Goal: Information Seeking & Learning: Learn about a topic

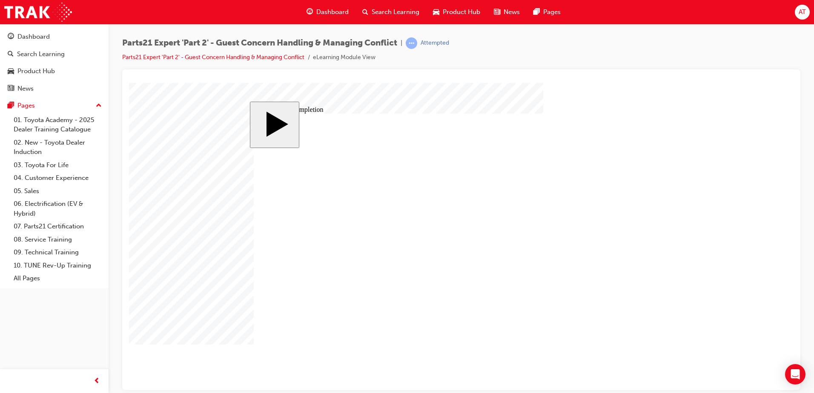
drag, startPoint x: 503, startPoint y: 290, endPoint x: 511, endPoint y: 290, distance: 7.7
type input "4"
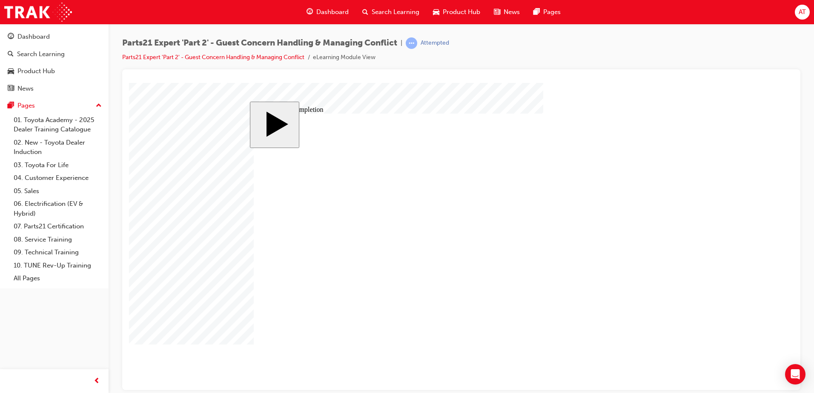
type input "6"
type input "67"
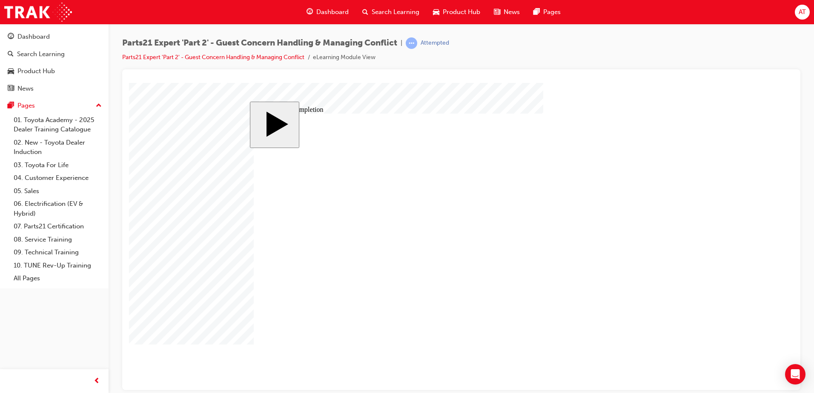
type input "16"
type input "4"
type input "12"
type input "4"
type input "80"
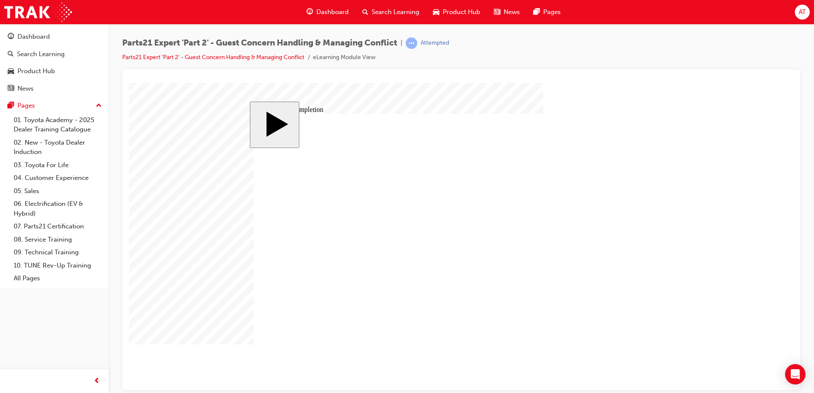
type input "4"
type input "6"
type input "67"
type input "4"
type input "16"
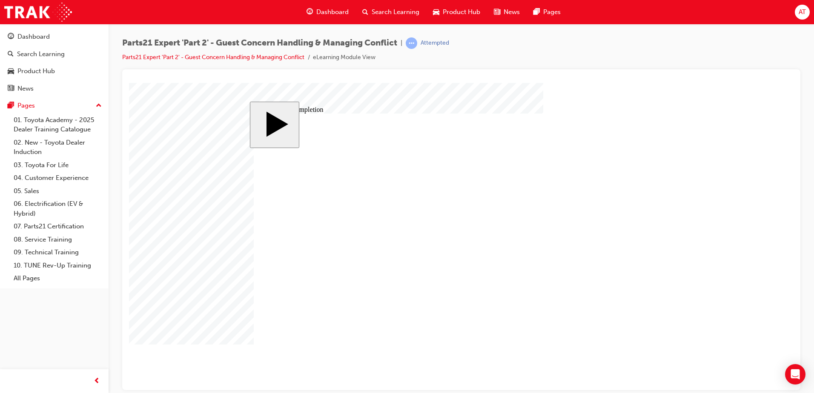
type input "25"
type input "16"
type input "4"
type input "12"
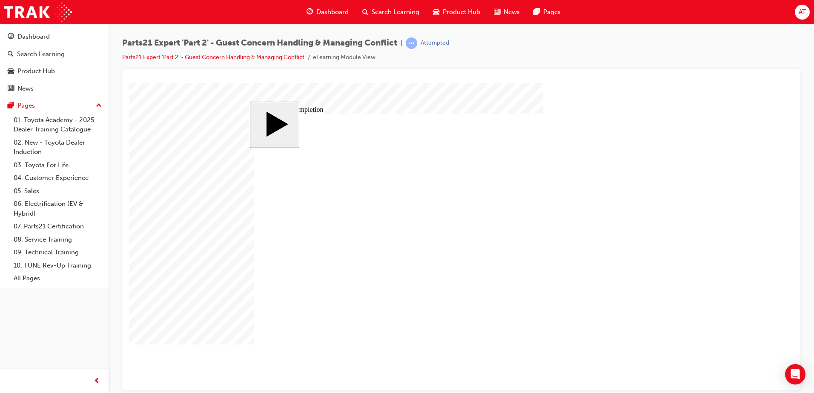
type input "4"
type input "80"
type input "4"
type input "6"
type input "67"
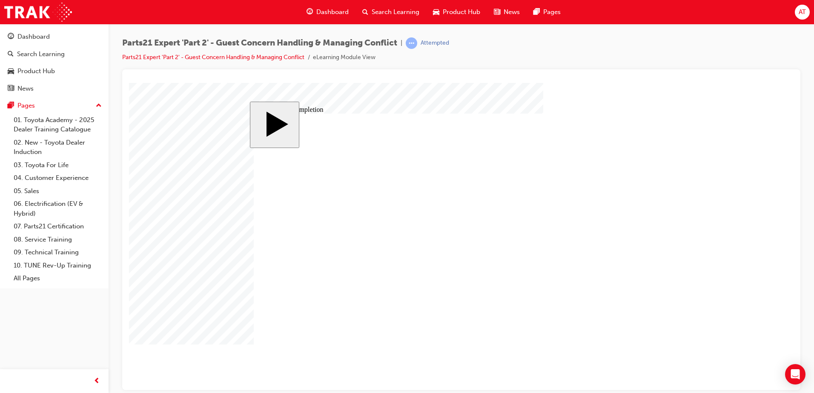
type input "4"
type input "16"
type input "25"
drag, startPoint x: 521, startPoint y: 287, endPoint x: 542, endPoint y: 286, distance: 20.9
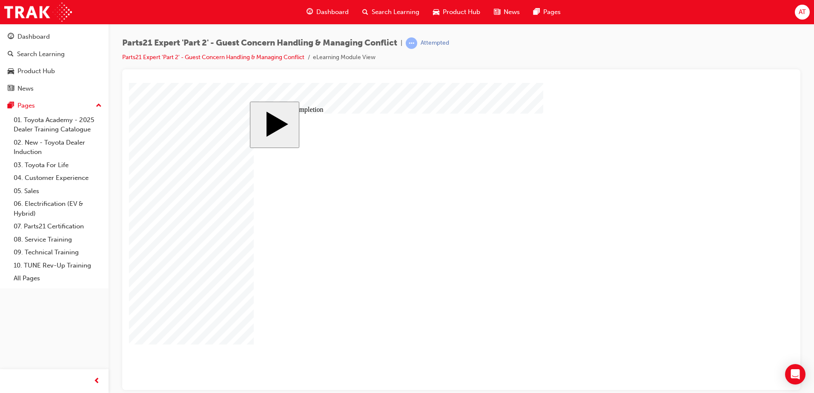
type input "3"
type input "5"
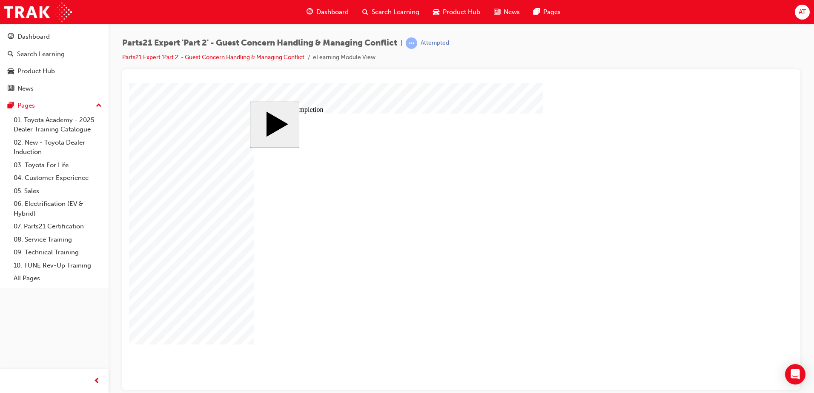
type input "50"
type input "16"
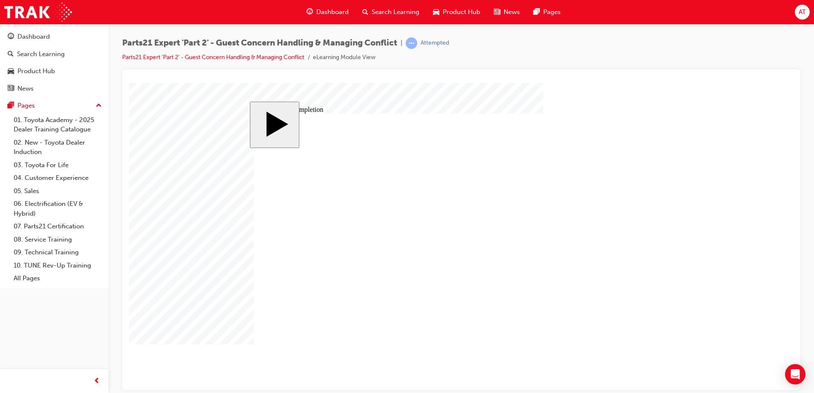
type input "4"
type input "12"
type input "4"
type input "80"
type input "3"
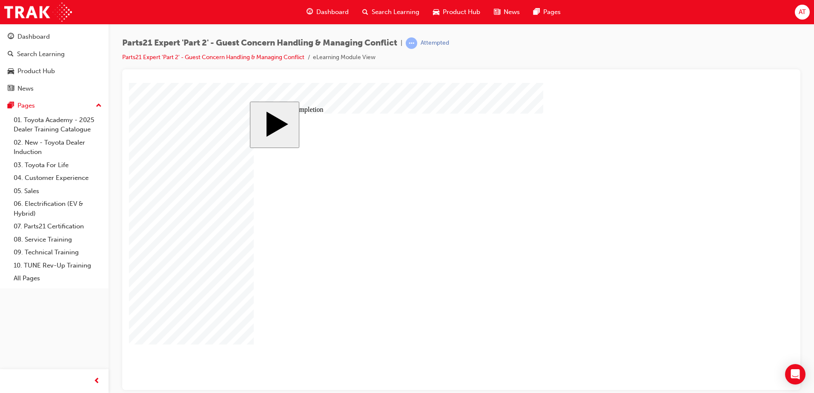
type input "6"
type input "50"
type input "4"
type input "16"
type input "25"
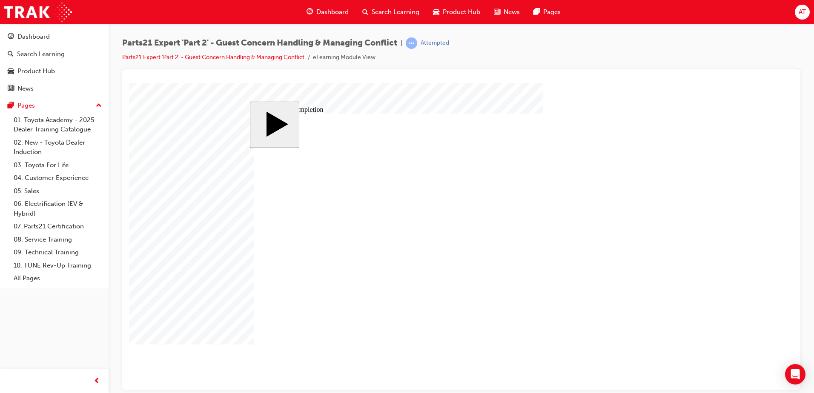
type input "16"
type input "4"
type input "12"
type input "4"
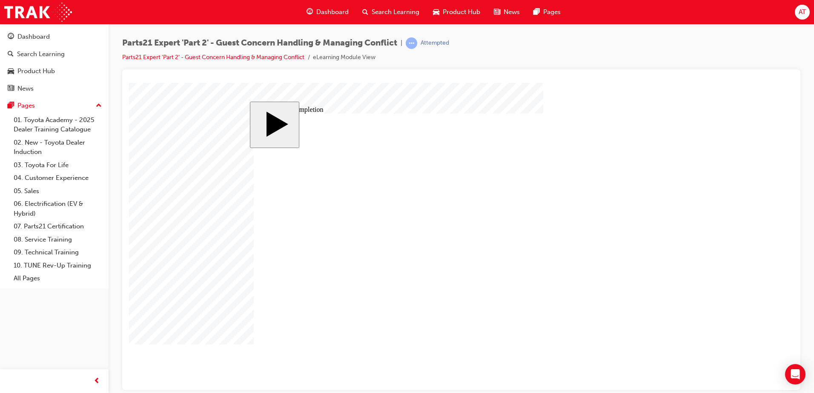
type input "80"
type input "3"
type input "6"
type input "50"
type input "4"
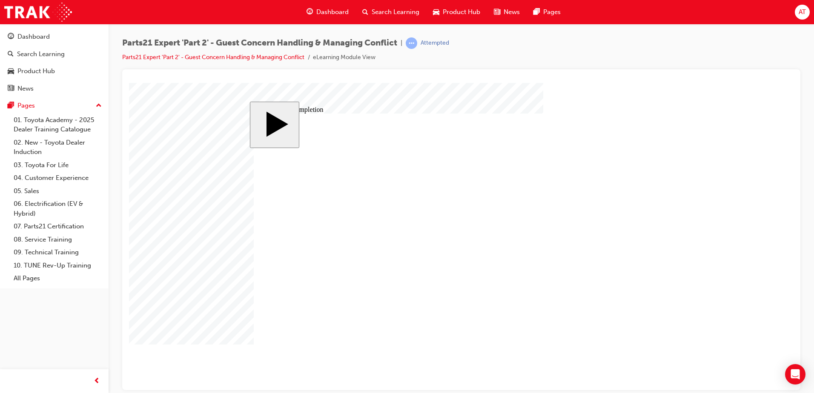
type input "16"
type input "25"
drag, startPoint x: 503, startPoint y: 293, endPoint x: 512, endPoint y: 291, distance: 10.0
type input "4"
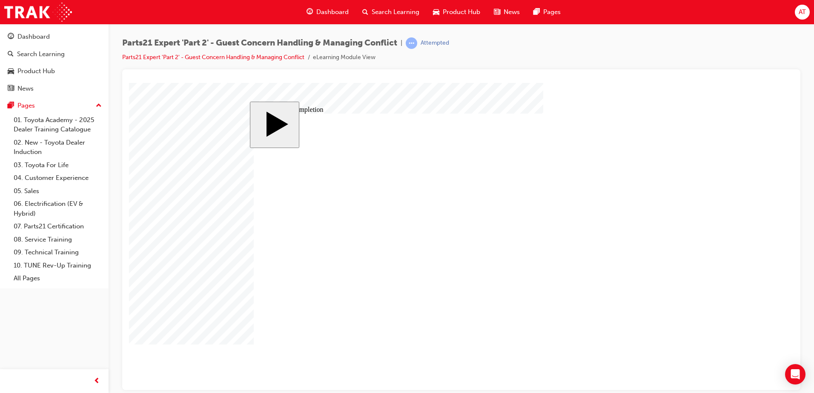
type input "4"
type input "6"
type input "67"
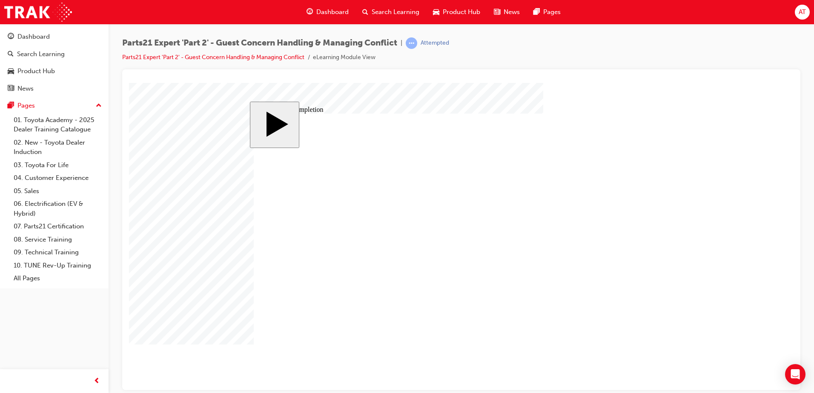
type input "67"
type input "16"
type input "4"
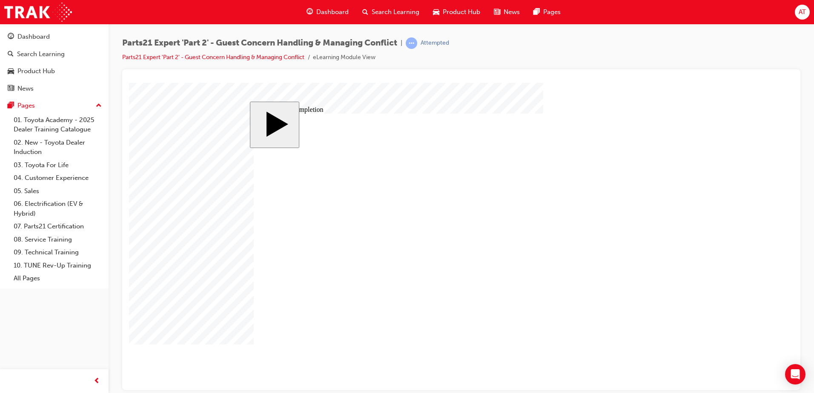
type input "12"
type input "4"
type input "80"
type input "4"
type input "6"
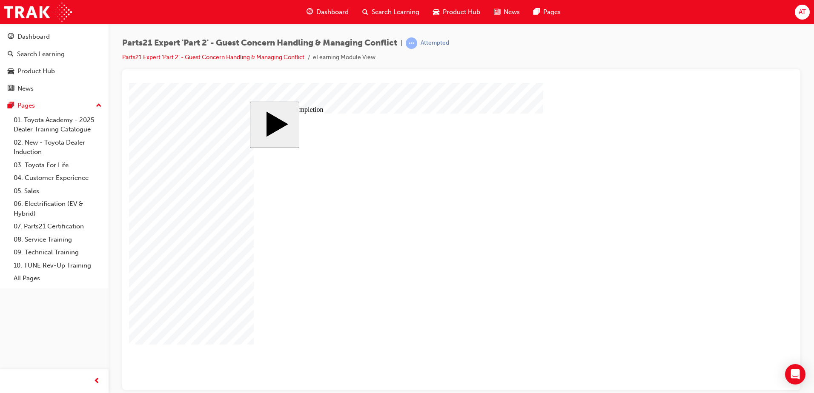
type input "67"
type input "4"
type input "16"
type input "25"
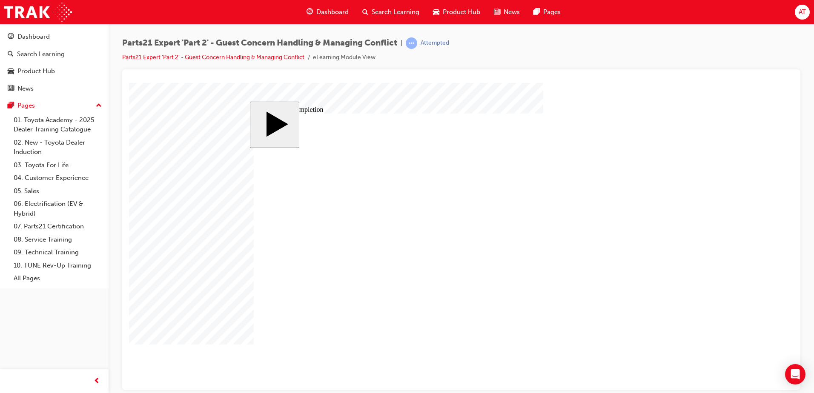
type input "16"
type input "4"
type input "12"
type input "4"
type input "80"
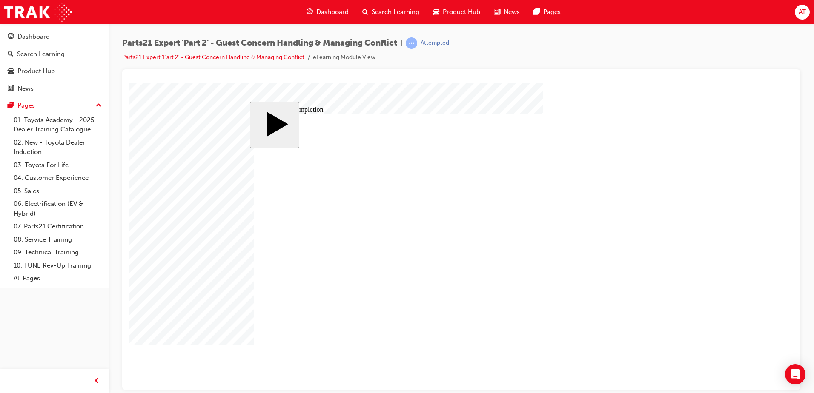
type input "4"
type input "6"
type input "67"
type input "4"
type input "16"
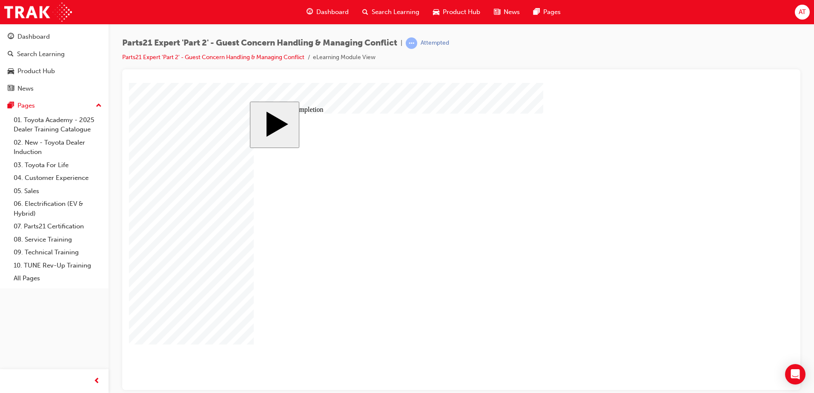
type input "25"
drag, startPoint x: 504, startPoint y: 270, endPoint x: 513, endPoint y: 269, distance: 9.4
type input "3"
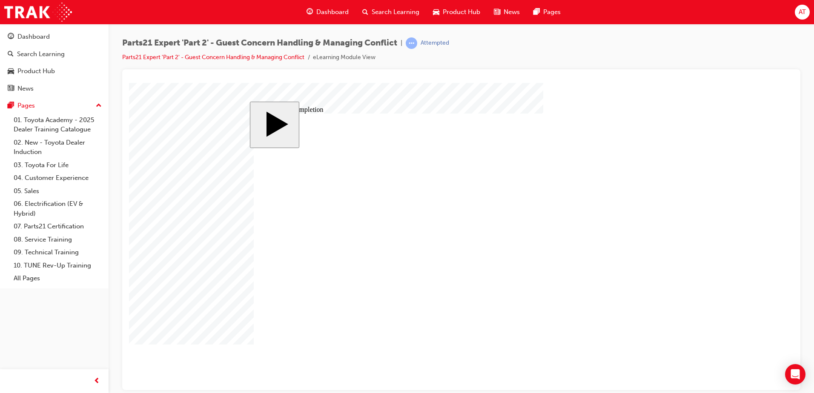
type input "3"
type input "1"
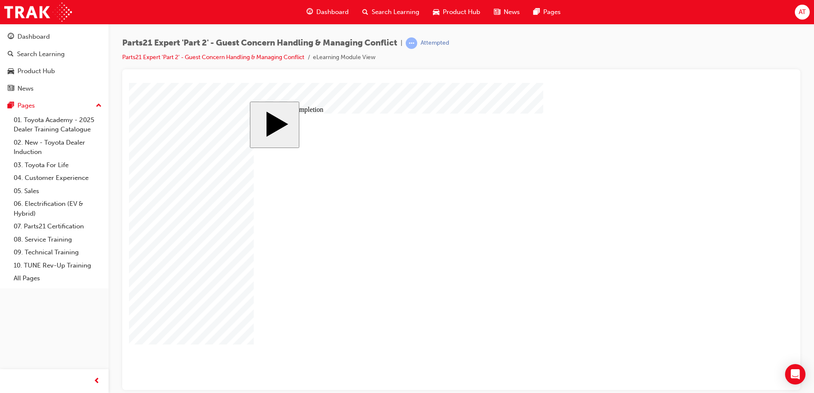
type input "1"
type input "10"
type input "100"
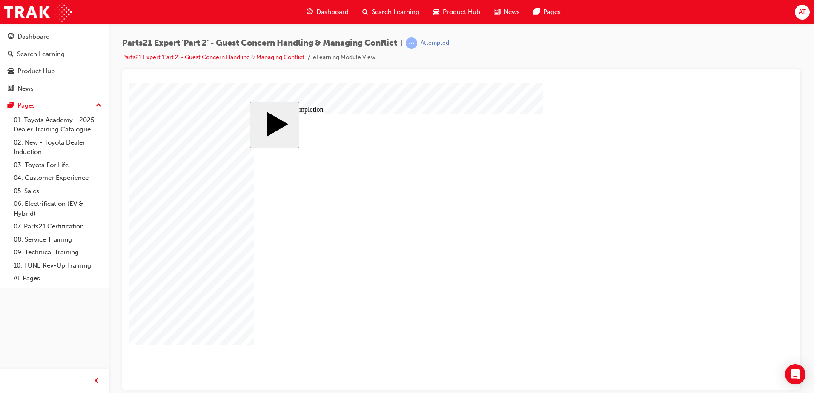
type input "100"
type input "3"
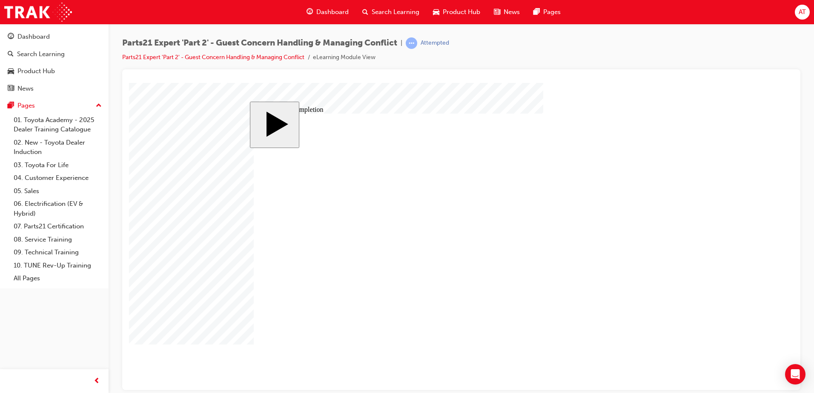
type input "3"
type input "1"
type input "10"
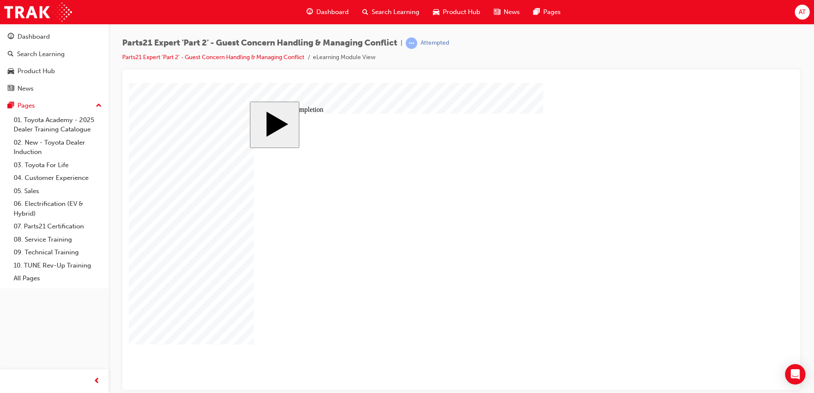
type input "10"
type input "100"
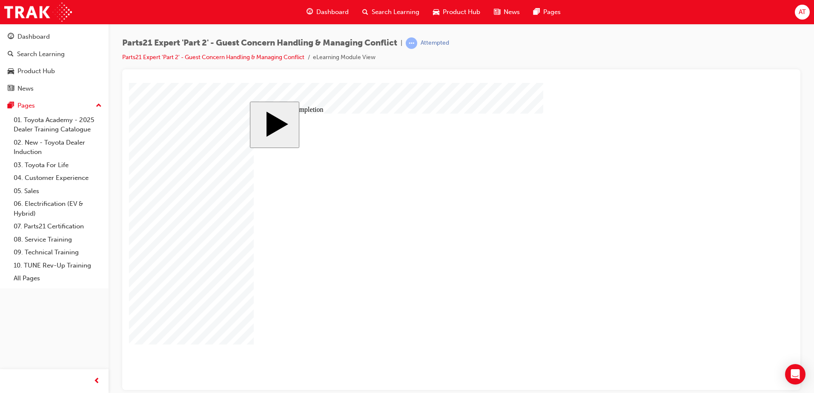
type input "16"
type input "4"
type input "12"
type input "3"
type input "100"
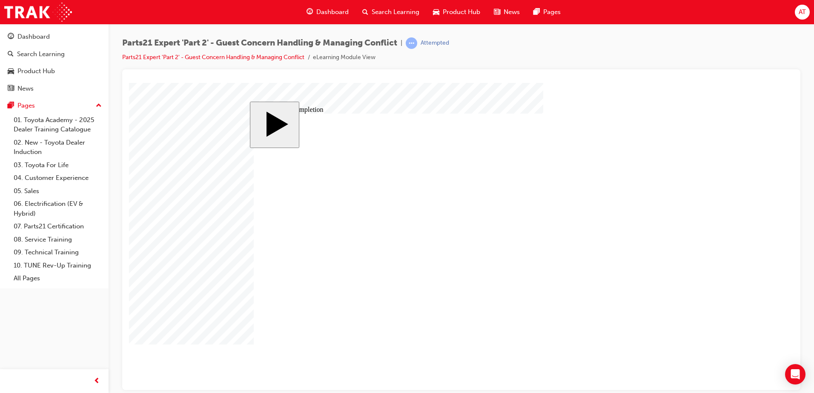
type input "3"
type input "100"
type input "4"
type input "16"
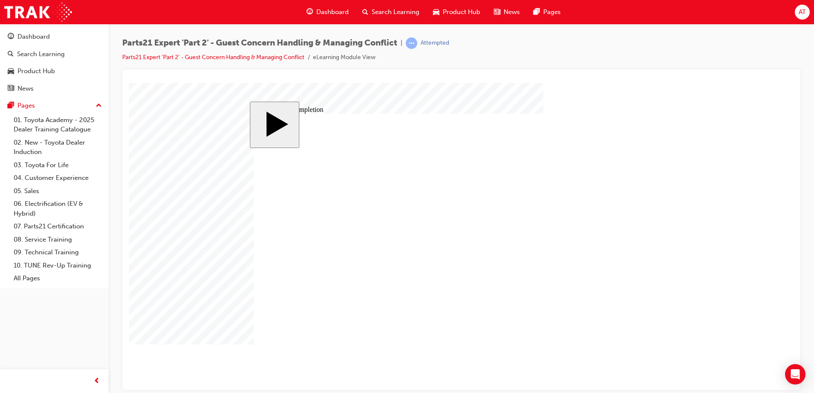
type input "25"
type input "16"
type input "4"
type input "12"
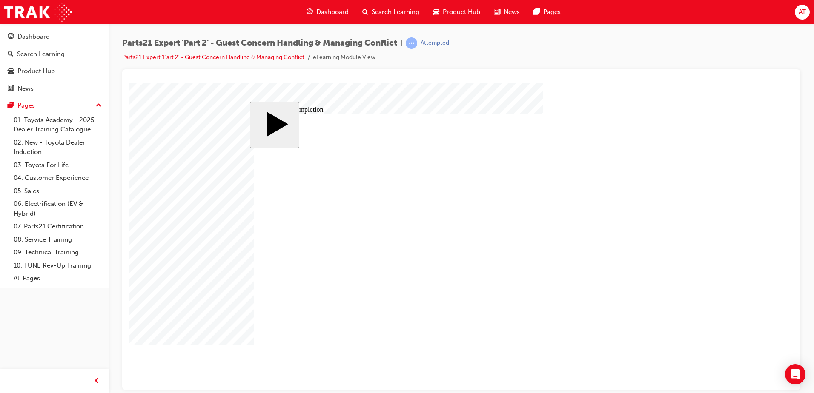
type input "3"
type input "100"
type input "3"
type input "100"
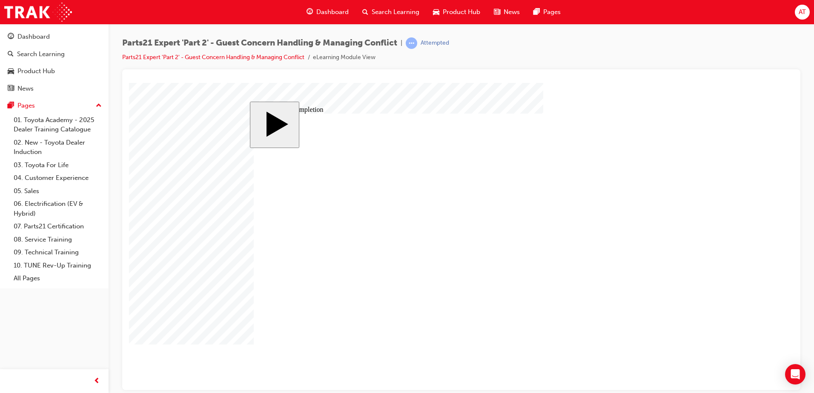
type input "4"
type input "16"
type input "25"
drag, startPoint x: 503, startPoint y: 268, endPoint x: 508, endPoint y: 267, distance: 5.2
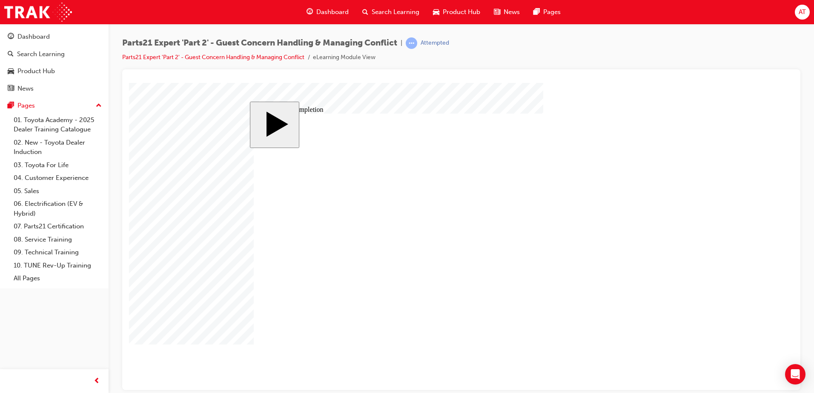
type input "4"
type input "5"
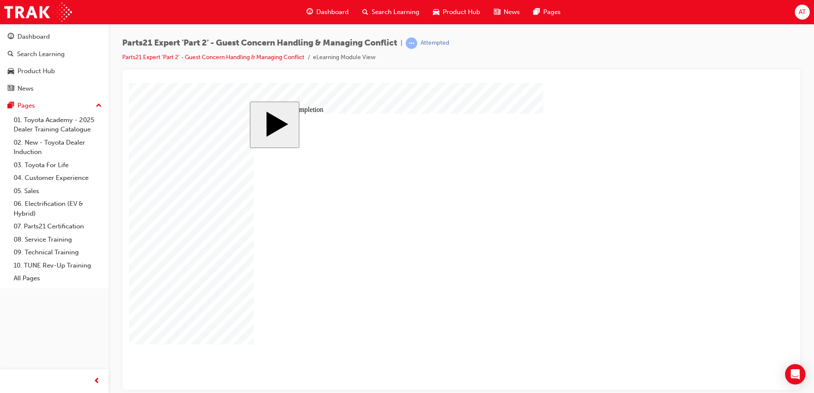
type input "5"
type input "8"
type input "80"
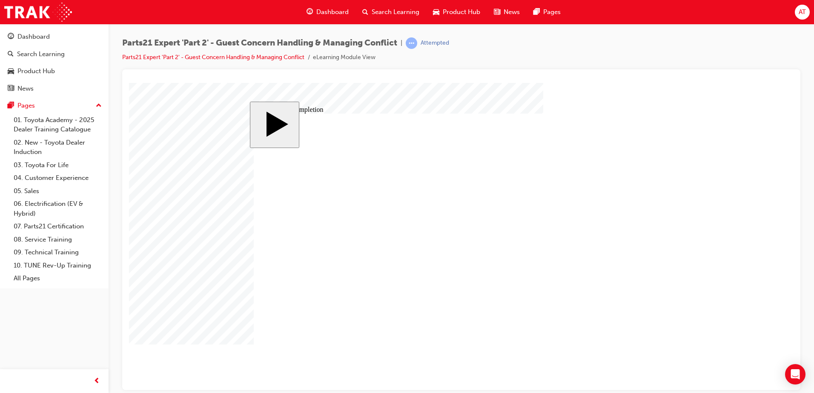
type input "80"
type input "6"
type input "1"
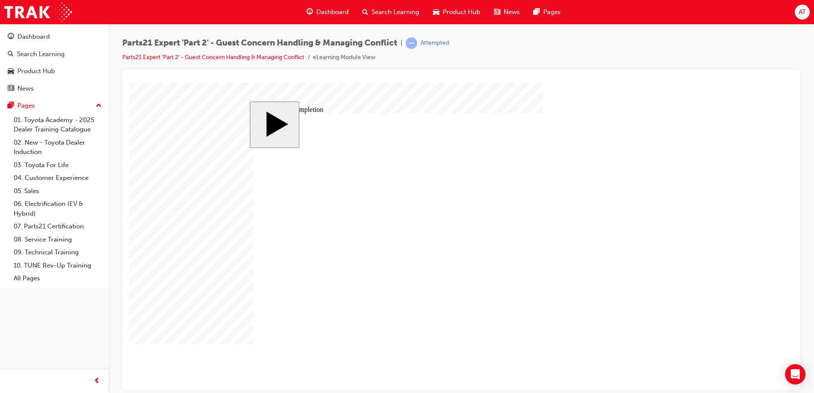
type input "1"
type input "16"
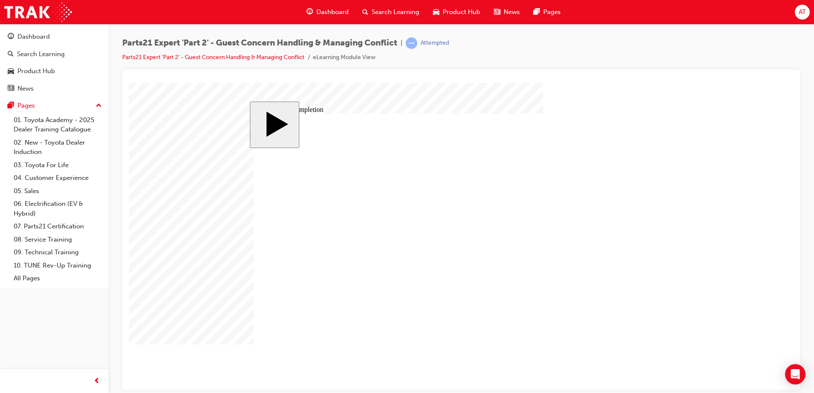
type input "16"
type input "4"
type input "12"
type input "4"
type input "80"
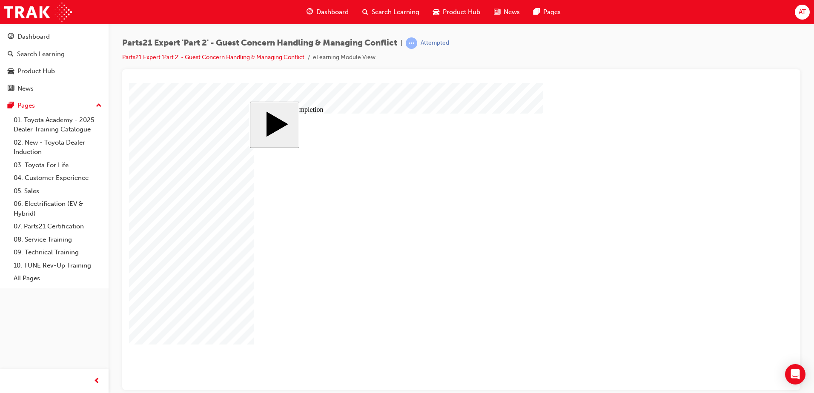
type input "6"
type input "16"
type input "100"
type input "4"
type input "16"
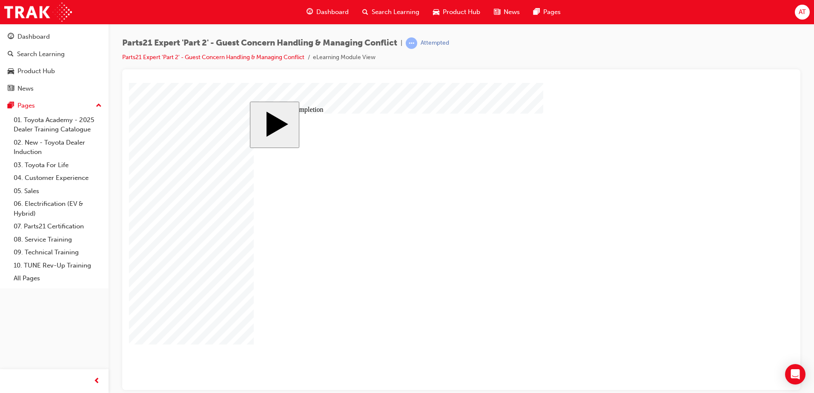
type input "25"
type input "16"
type input "4"
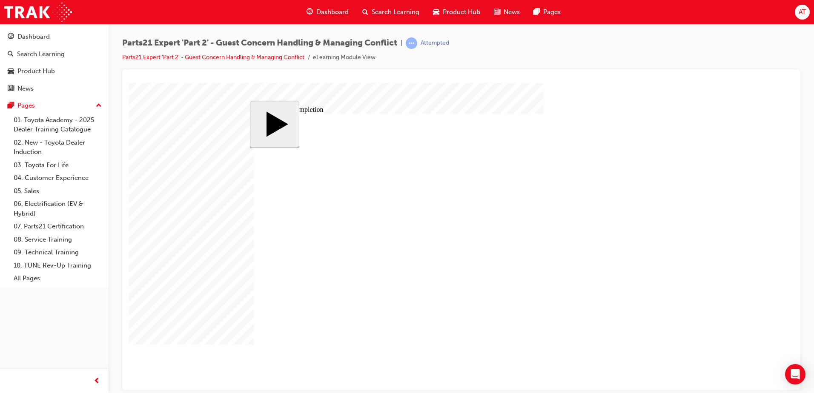
type input "12"
type input "4"
type input "80"
type input "6"
type input "16"
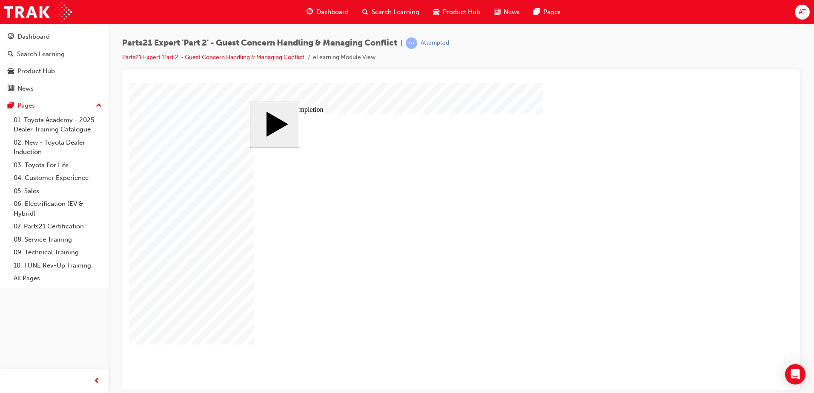
type input "100"
type input "4"
type input "16"
type input "25"
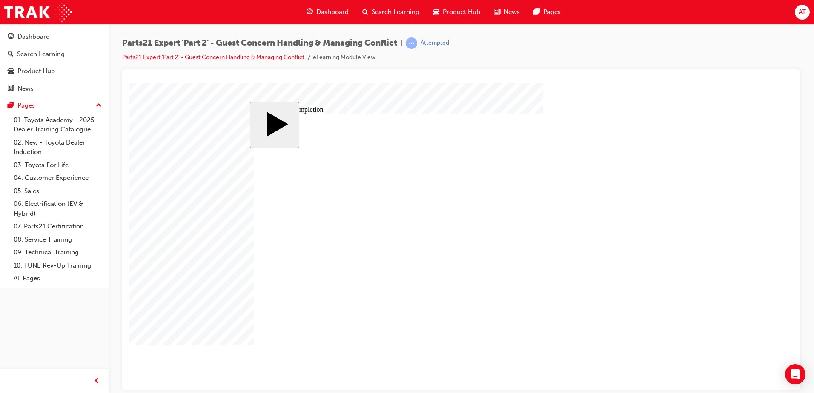
type input "16"
type input "4"
type input "12"
type input "4"
type input "80"
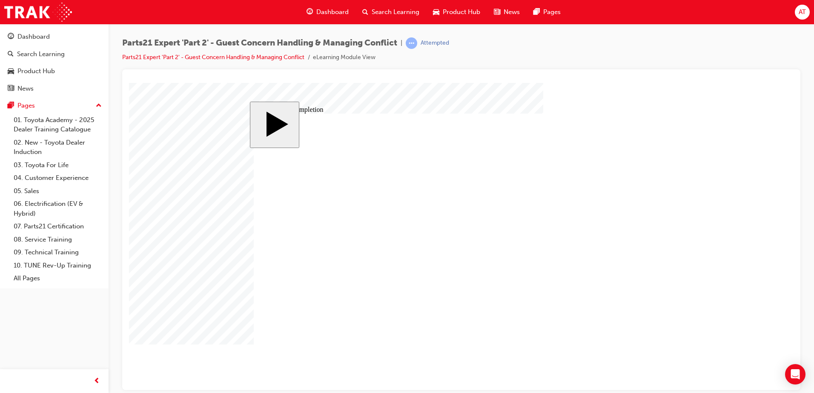
type input "6"
type input "16"
type input "100"
type input "4"
type input "16"
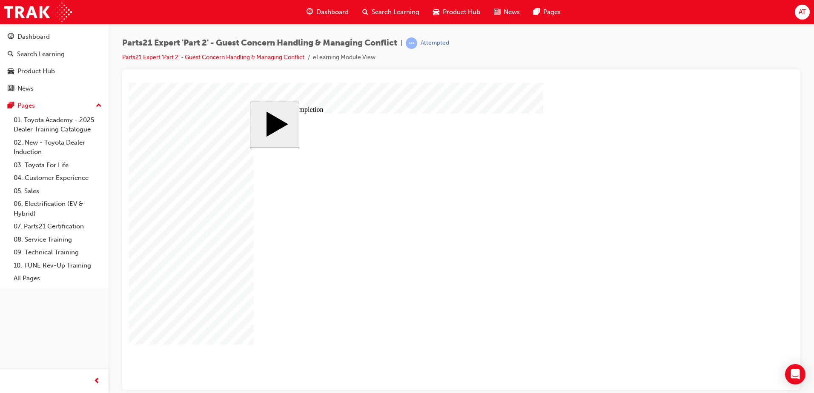
type input "25"
type input "16"
type input "4"
type input "12"
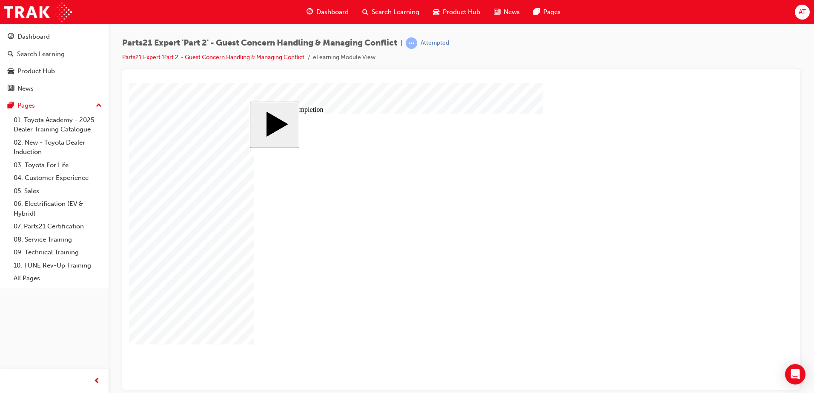
type input "4"
type input "80"
type input "6"
type input "16"
type input "100"
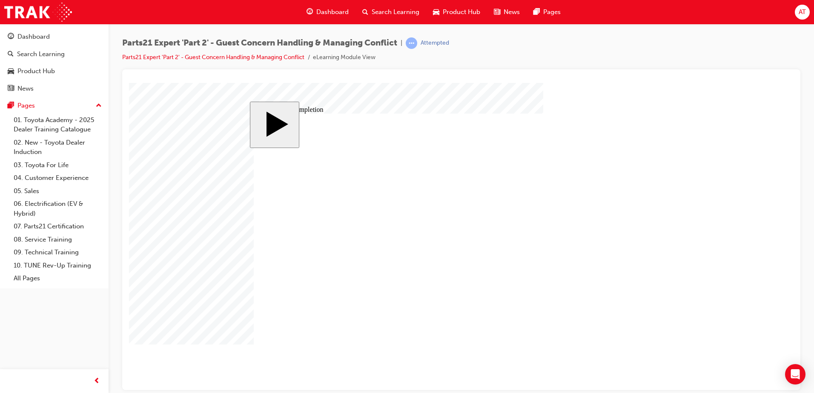
type input "4"
drag, startPoint x: 499, startPoint y: 304, endPoint x: 510, endPoint y: 298, distance: 12.0
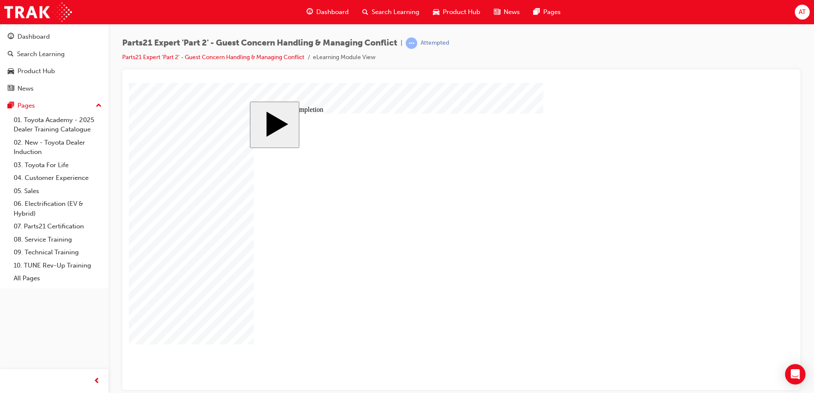
drag, startPoint x: 504, startPoint y: 291, endPoint x: 511, endPoint y: 290, distance: 6.9
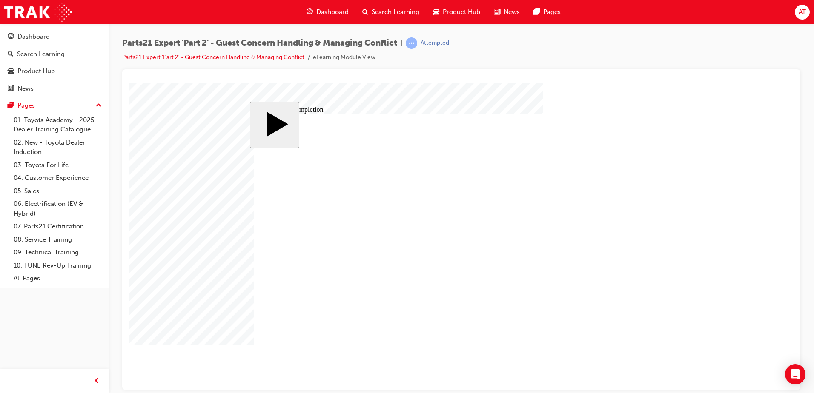
drag, startPoint x: 500, startPoint y: 268, endPoint x: 509, endPoint y: 268, distance: 9.4
drag, startPoint x: 503, startPoint y: 269, endPoint x: 509, endPoint y: 268, distance: 6.0
